Goal: Check status: Check status

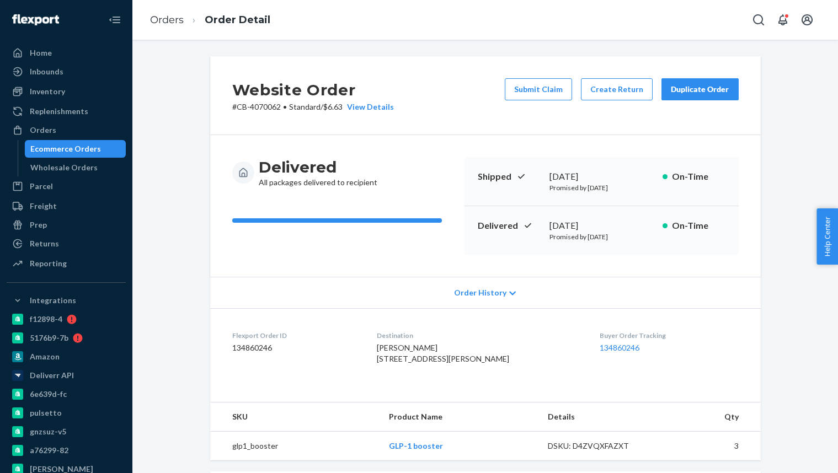
click at [87, 151] on div "Ecommerce Orders" at bounding box center [65, 148] width 71 height 11
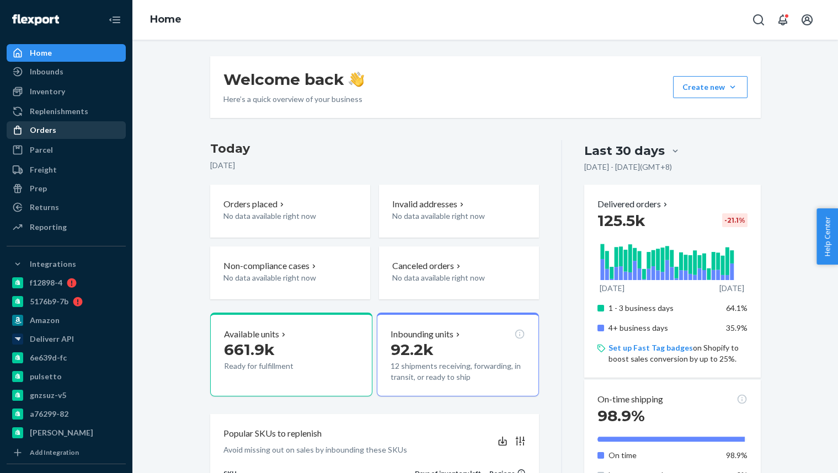
click at [64, 126] on div "Orders" at bounding box center [66, 129] width 117 height 15
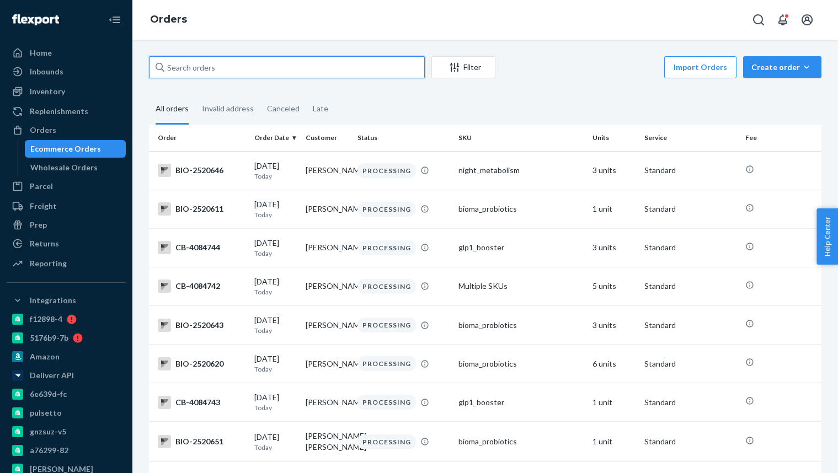
paste input "dalvarado@google.com"
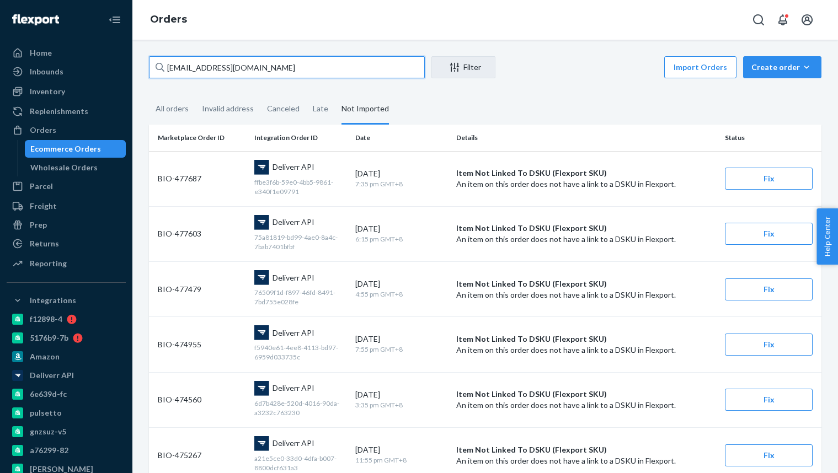
click at [224, 74] on input "dalvarado@google.com" at bounding box center [287, 67] width 276 height 22
paste input "3816059"
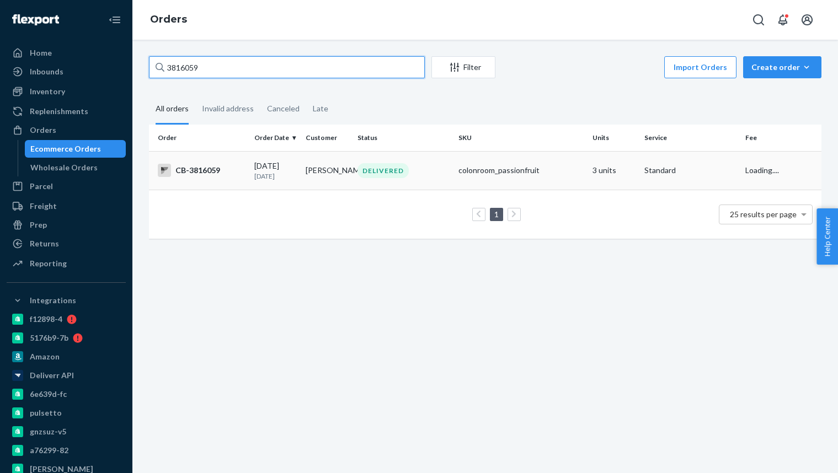
type input "3816059"
click at [282, 179] on p "2 months ago" at bounding box center [275, 176] width 42 height 9
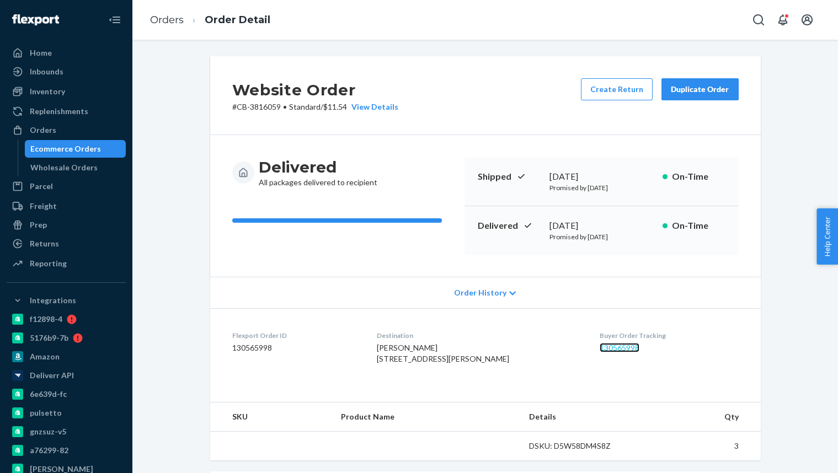
click at [622, 347] on link "130565998" at bounding box center [620, 347] width 40 height 9
drag, startPoint x: 578, startPoint y: 226, endPoint x: 619, endPoint y: 227, distance: 40.8
click at [619, 227] on div "June 21, 2025" at bounding box center [601, 226] width 104 height 13
copy div "June 21, 2025"
click at [80, 153] on div "Ecommerce Orders" at bounding box center [65, 148] width 71 height 11
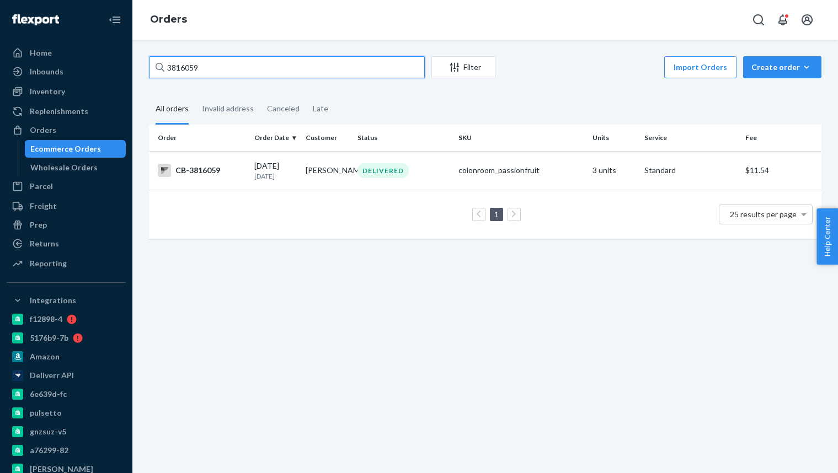
paste input "960767"
type input "3960767"
click at [286, 172] on p "29 days ago" at bounding box center [275, 176] width 42 height 9
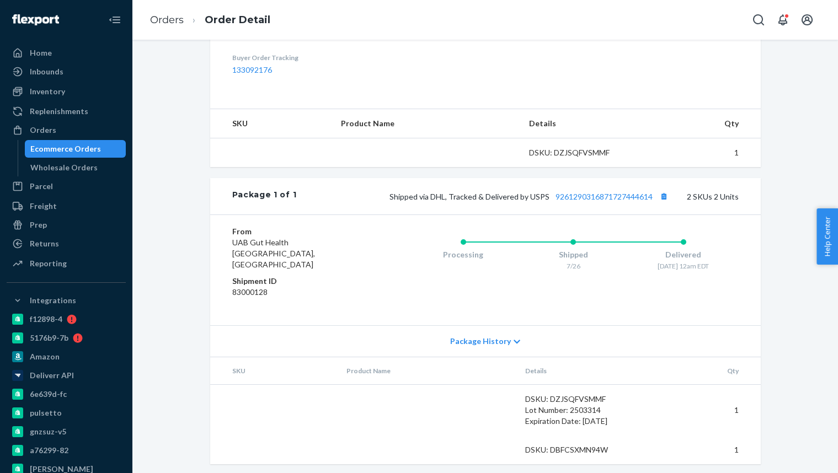
scroll to position [349, 0]
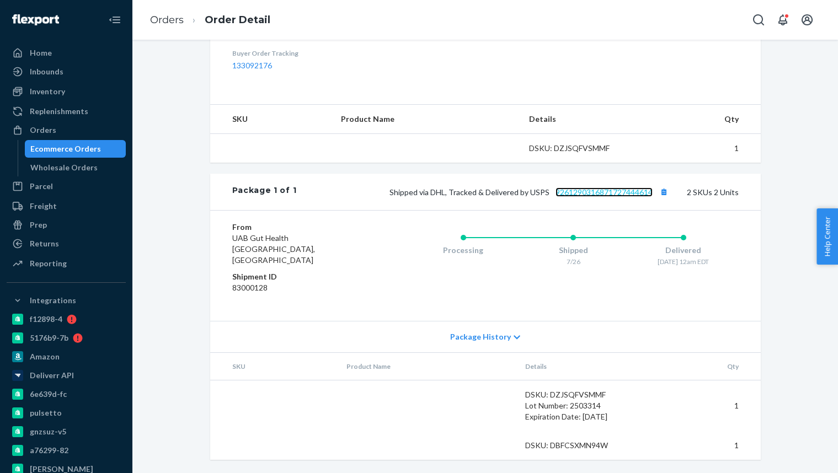
click at [593, 197] on link "9261290316871727444614" at bounding box center [603, 192] width 97 height 9
click at [480, 342] on span "Package History" at bounding box center [480, 336] width 61 height 11
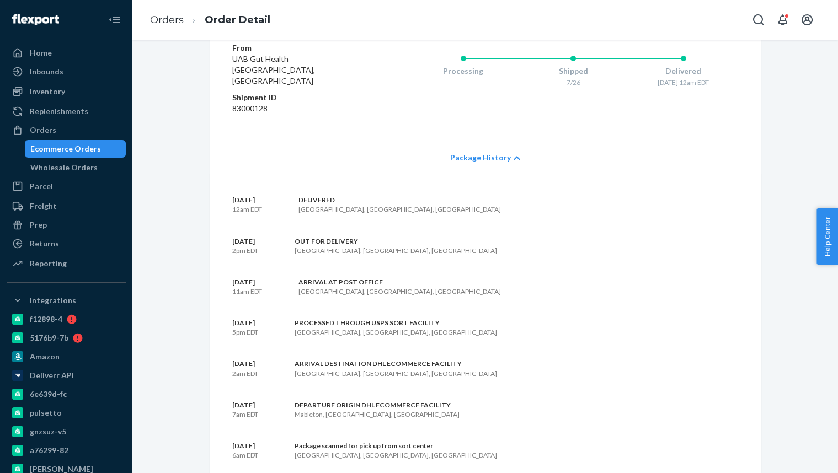
click at [498, 163] on span "Package History" at bounding box center [480, 157] width 61 height 11
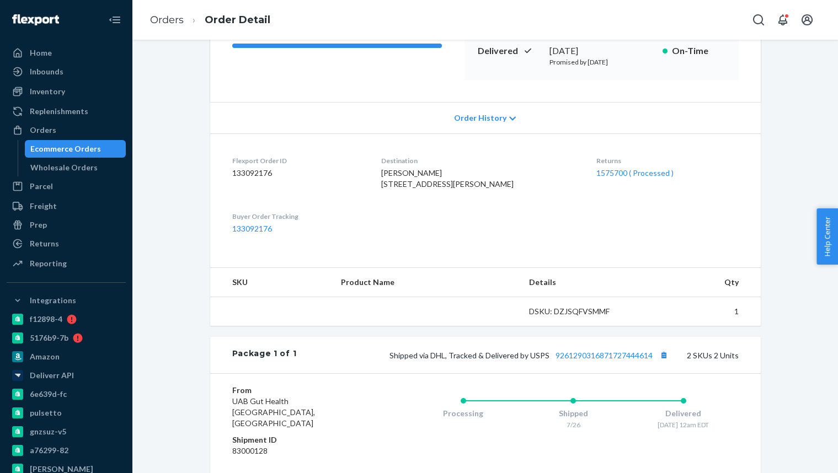
scroll to position [173, 0]
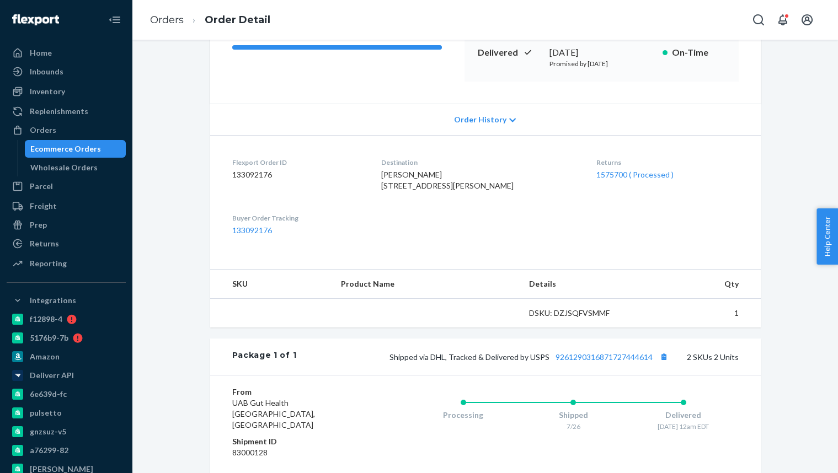
click at [74, 143] on div "Ecommerce Orders" at bounding box center [65, 148] width 71 height 11
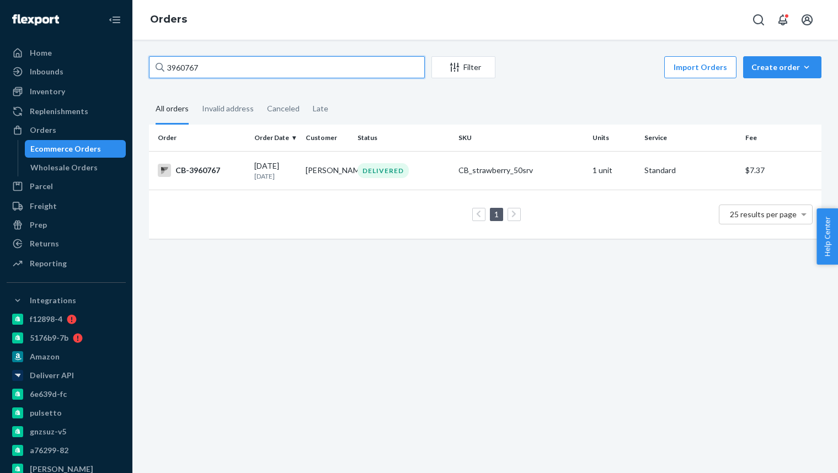
paste input "71720"
type input "3971720"
click at [340, 169] on td "Torre Palmeno" at bounding box center [326, 171] width 51 height 40
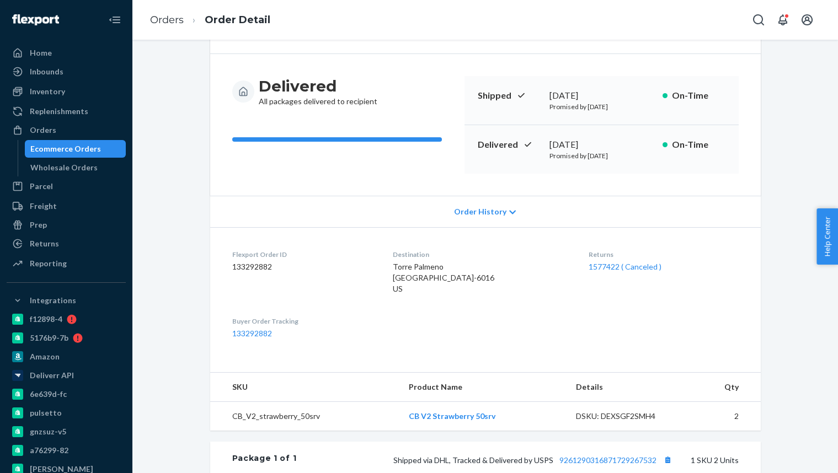
scroll to position [82, 0]
drag, startPoint x: 110, startPoint y: 151, endPoint x: 134, endPoint y: 139, distance: 26.4
click at [110, 151] on div "Ecommerce Orders" at bounding box center [75, 148] width 99 height 15
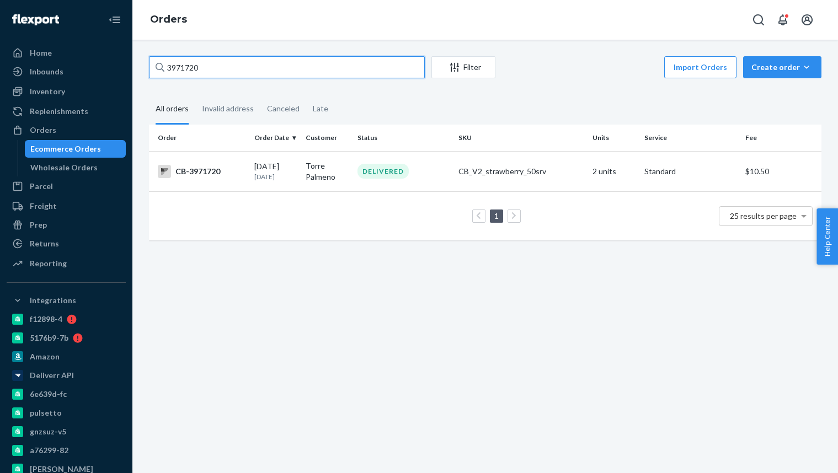
paste input "63763"
type input "3963763"
click at [296, 172] on p "28 days ago" at bounding box center [275, 176] width 42 height 9
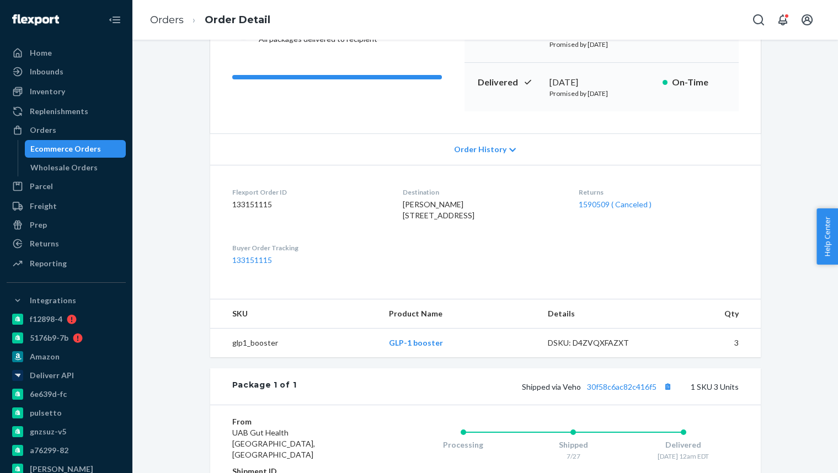
scroll to position [144, 0]
click at [603, 200] on link "1590509 ( Canceled )" at bounding box center [615, 203] width 73 height 9
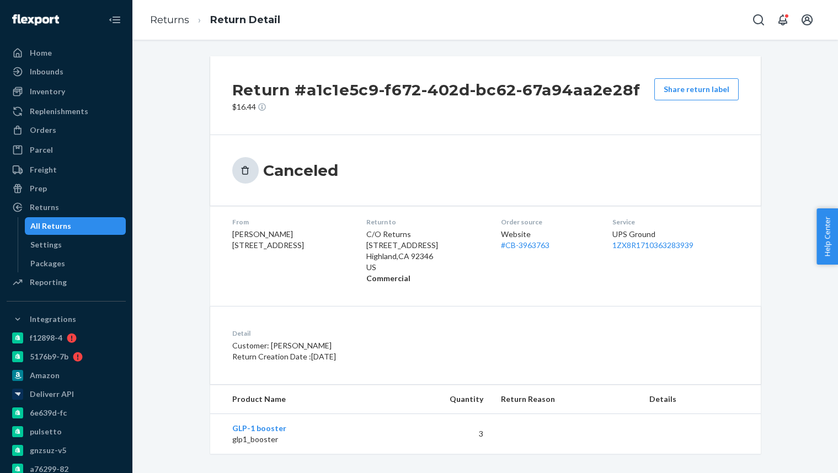
drag, startPoint x: 309, startPoint y: 357, endPoint x: 332, endPoint y: 357, distance: 22.6
click at [357, 360] on p "Return Creation Date : 8/2/2025" at bounding box center [384, 356] width 305 height 11
copy p "8/2/2025"
drag, startPoint x: 51, startPoint y: 130, endPoint x: 92, endPoint y: 137, distance: 41.5
click at [51, 130] on div "Orders" at bounding box center [43, 130] width 26 height 11
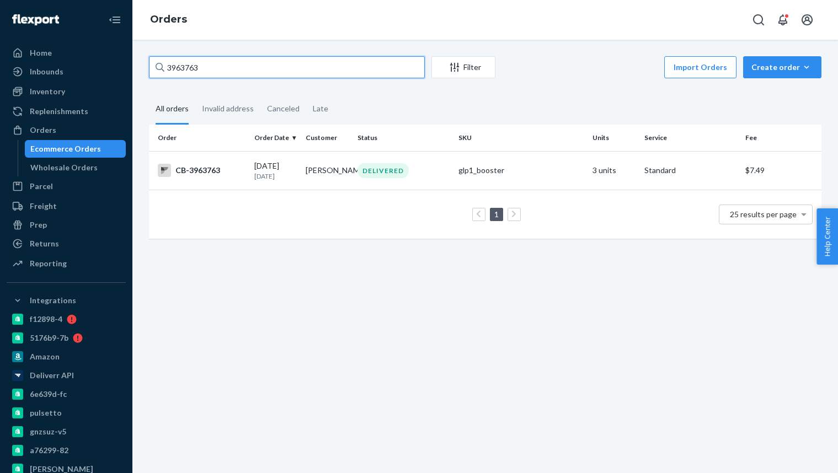
paste input "Baraquel Lagasca"
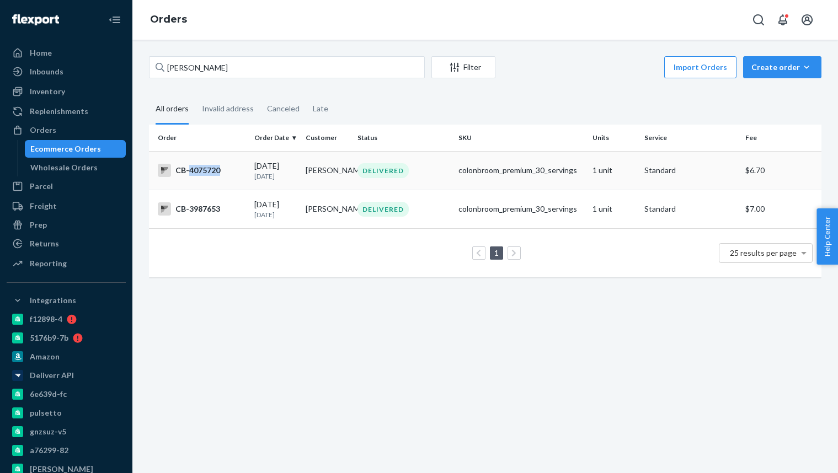
copy div "4075720"
click at [247, 71] on input "Baraquel Lagasca" at bounding box center [287, 67] width 276 height 22
click at [246, 71] on input "Baraquel Lagasca" at bounding box center [287, 67] width 276 height 22
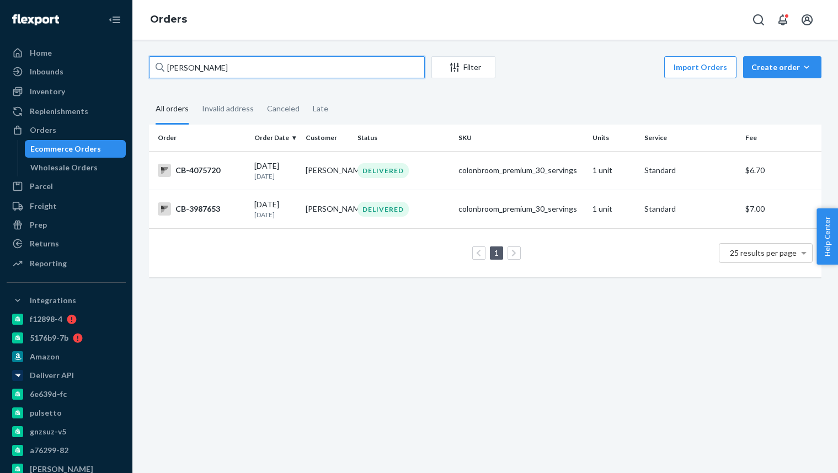
paste input "3996883"
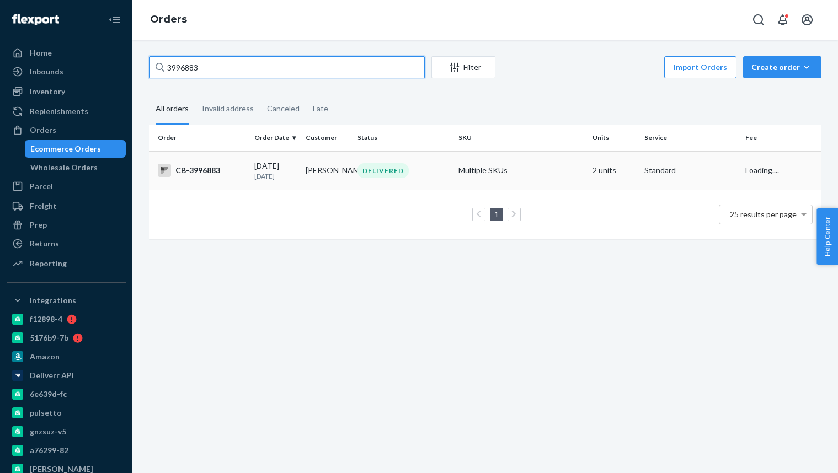
type input "3996883"
click at [292, 173] on p "20 days ago" at bounding box center [275, 176] width 42 height 9
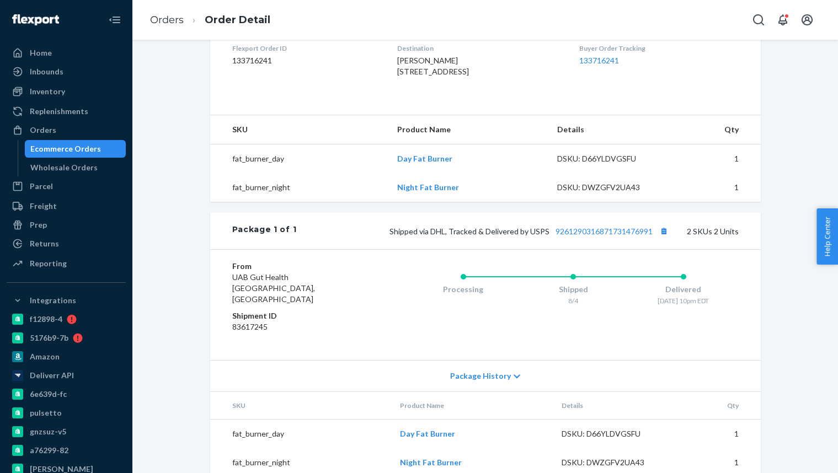
scroll to position [315, 0]
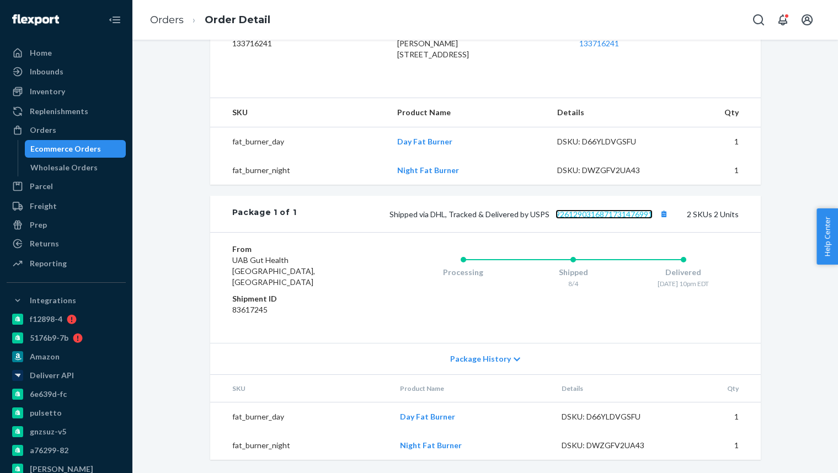
click at [628, 219] on link "9261290316871731476991" at bounding box center [603, 214] width 97 height 9
click at [100, 154] on div "Ecommerce Orders" at bounding box center [75, 148] width 99 height 15
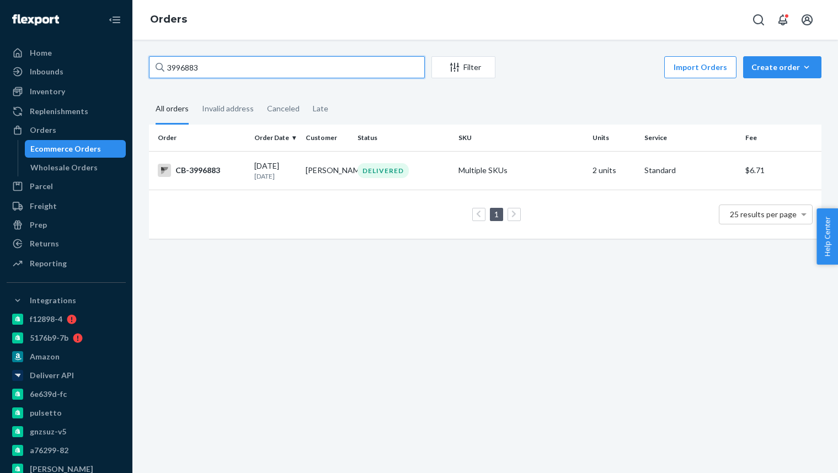
paste input "408464"
type input "4084643"
click at [281, 176] on p "Today" at bounding box center [275, 176] width 42 height 9
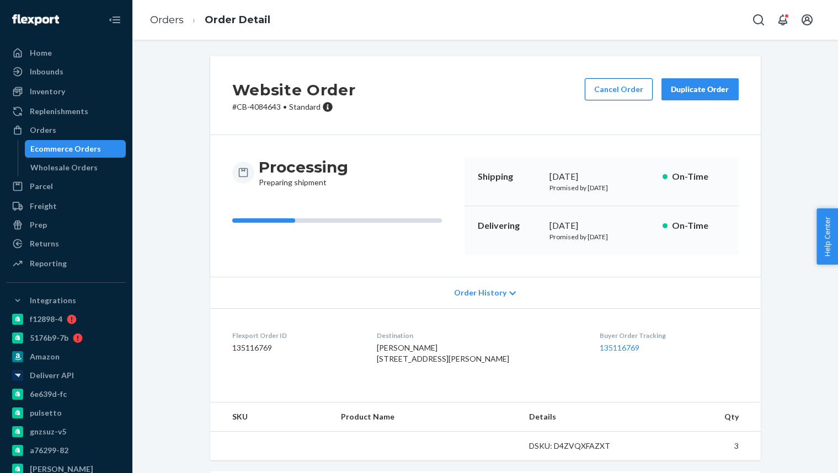
click at [606, 92] on button "Cancel Order" at bounding box center [619, 89] width 68 height 22
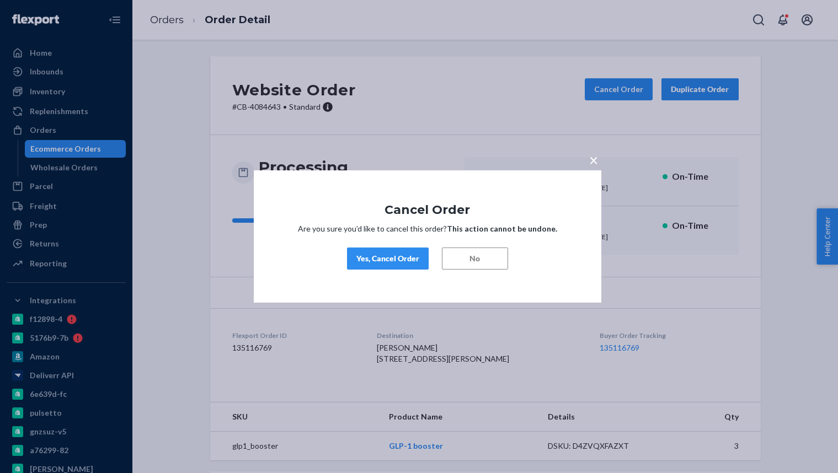
click at [401, 256] on div "Yes, Cancel Order" at bounding box center [387, 258] width 63 height 11
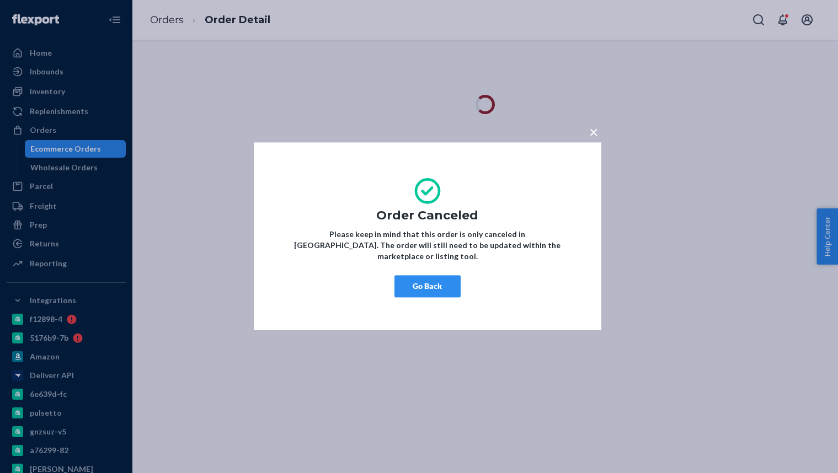
click at [420, 276] on button "Go Back" at bounding box center [427, 287] width 66 height 22
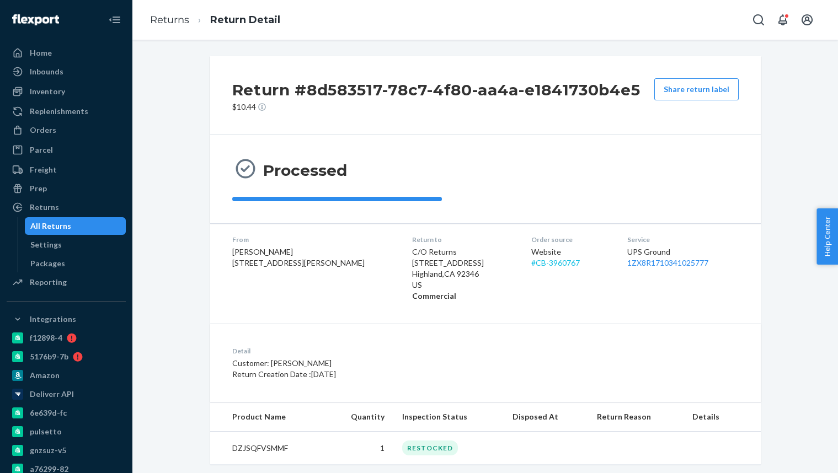
scroll to position [19, 0]
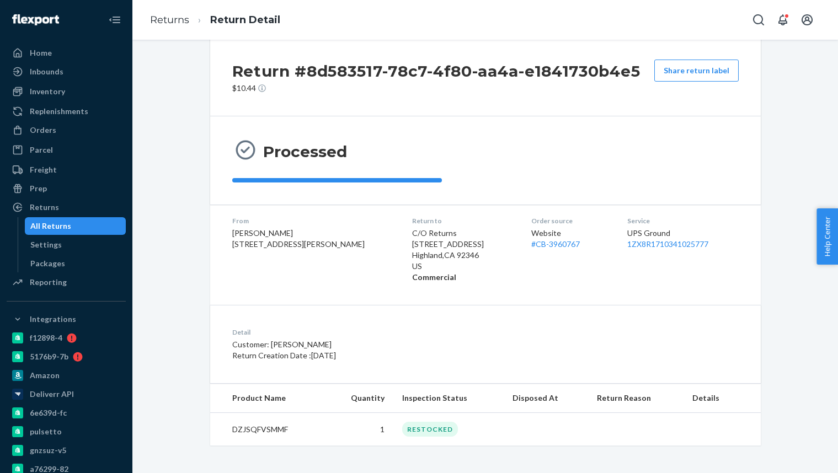
click at [553, 211] on dl "From [PERSON_NAME] [STREET_ADDRESS][PERSON_NAME] Return to C/O Returns [STREET_…" at bounding box center [485, 249] width 550 height 89
